Goal: Complete application form

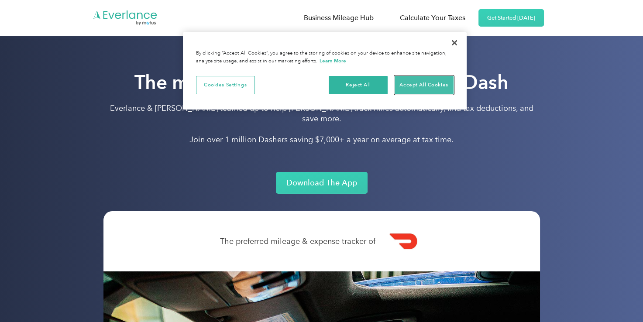
drag, startPoint x: 428, startPoint y: 85, endPoint x: 434, endPoint y: 74, distance: 12.5
click at [434, 74] on div "Cookies Settings Reject All Accept All Cookies" at bounding box center [325, 89] width 284 height 40
click at [432, 83] on button "Accept All Cookies" at bounding box center [424, 85] width 59 height 18
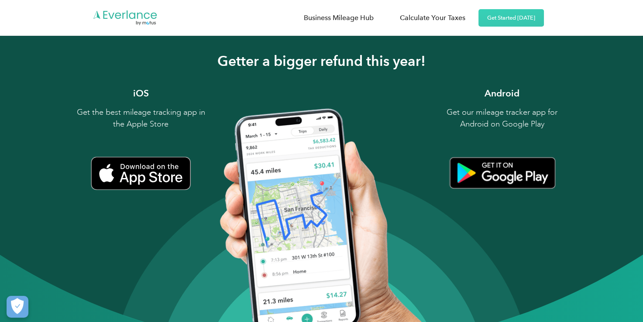
scroll to position [1061, 0]
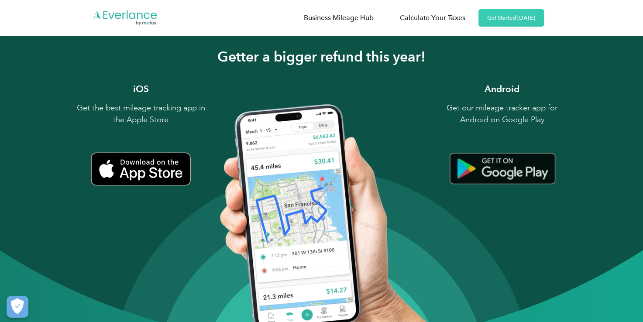
click at [493, 160] on img at bounding box center [502, 168] width 107 height 33
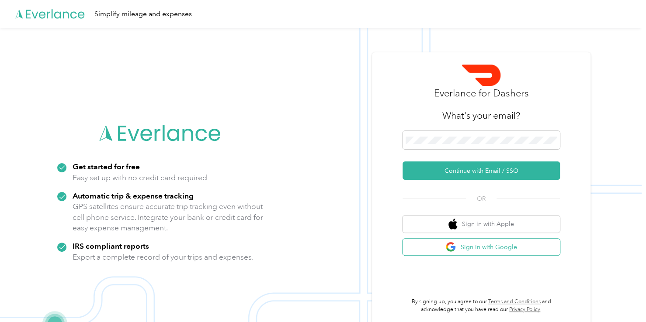
click at [477, 243] on button "Sign in with Google" at bounding box center [480, 247] width 157 height 17
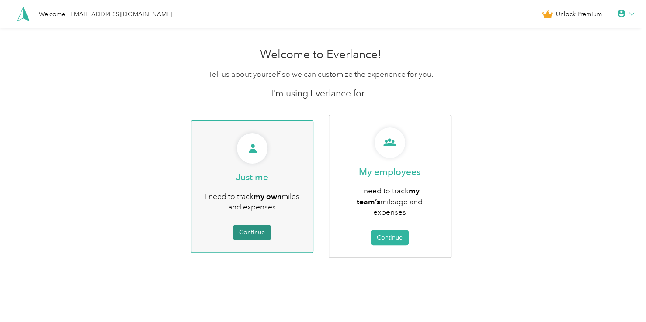
click at [246, 232] on button "Continue" at bounding box center [252, 232] width 38 height 15
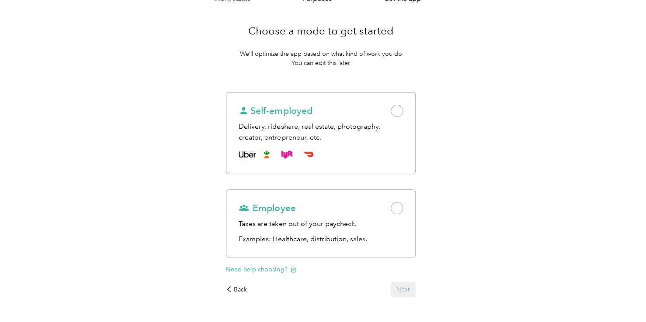
scroll to position [58, 0]
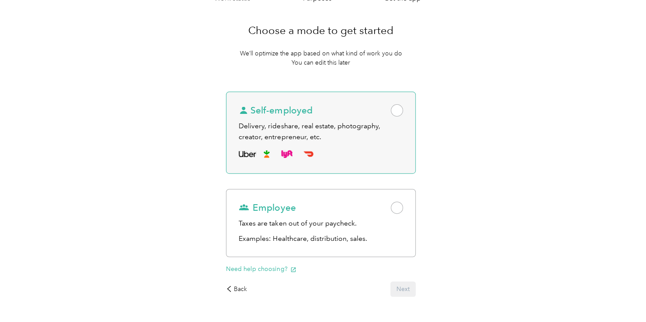
click at [399, 113] on span at bounding box center [397, 110] width 12 height 12
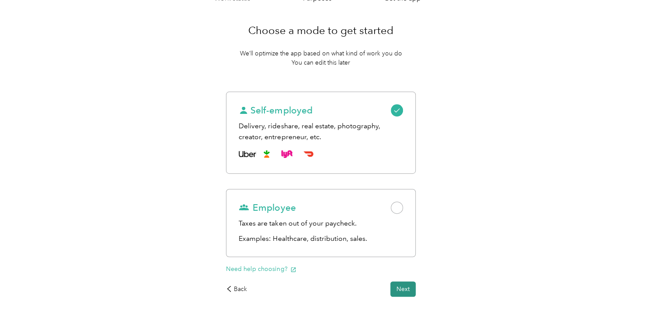
click at [404, 291] on button "Next" at bounding box center [402, 289] width 25 height 15
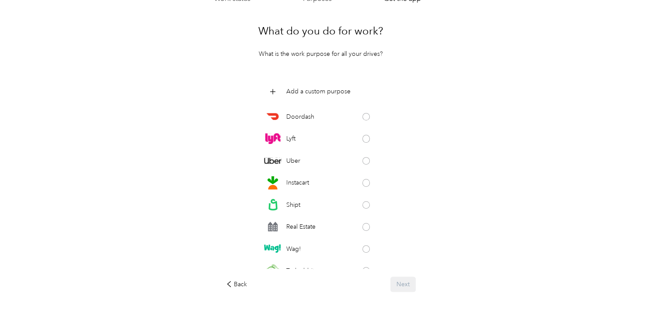
scroll to position [59, 0]
click at [362, 116] on span at bounding box center [366, 116] width 8 height 8
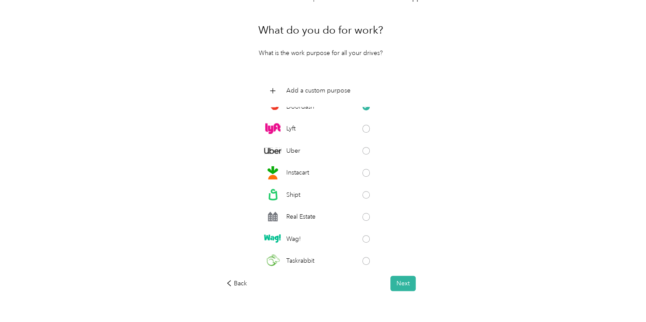
scroll to position [0, 0]
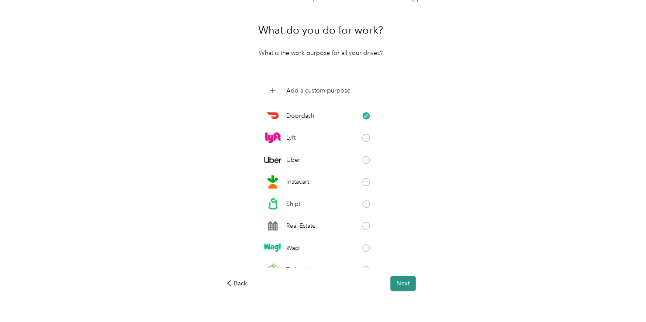
click at [404, 290] on button "Next" at bounding box center [402, 283] width 25 height 15
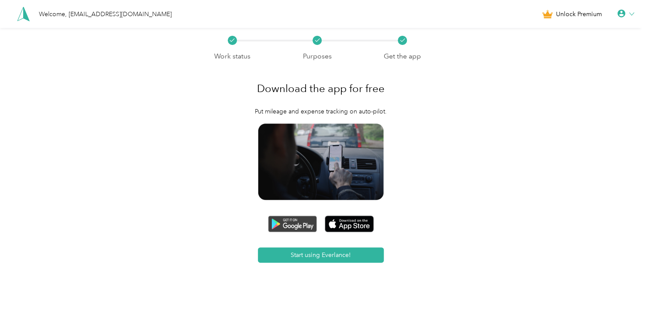
click at [301, 228] on img at bounding box center [292, 224] width 49 height 17
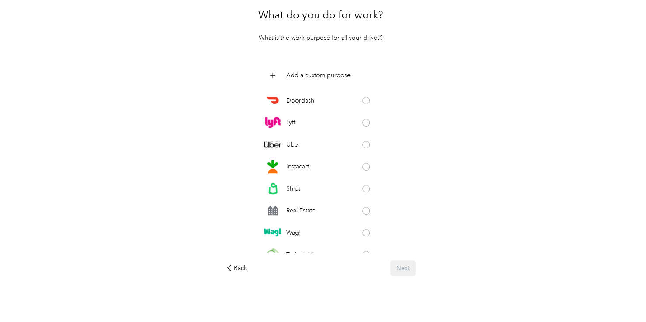
scroll to position [82, 0]
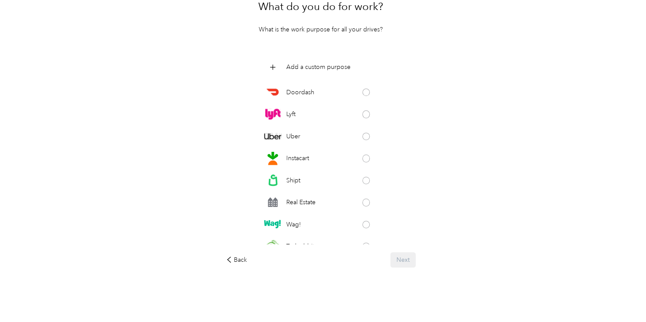
click at [408, 258] on div "Back Next" at bounding box center [320, 259] width 189 height 15
